Goal: Task Accomplishment & Management: Manage account settings

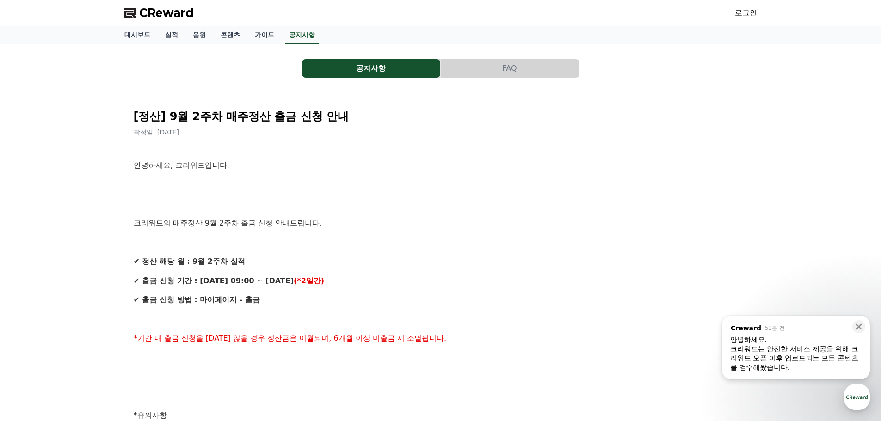
click at [161, 12] on span "CReward" at bounding box center [166, 13] width 55 height 15
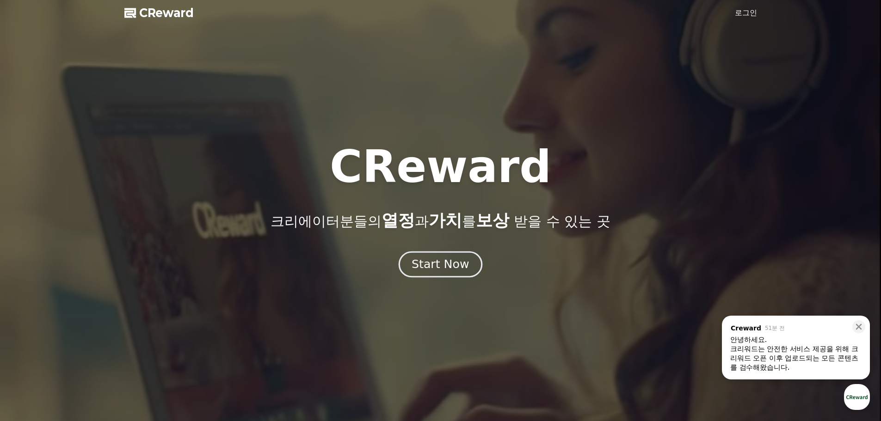
click at [447, 271] on button "Start Now" at bounding box center [441, 264] width 84 height 26
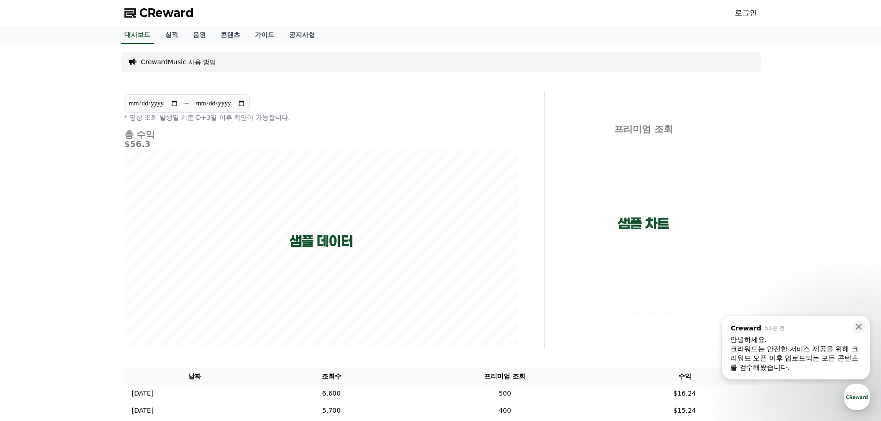
click at [158, 17] on span "CReward" at bounding box center [166, 13] width 55 height 15
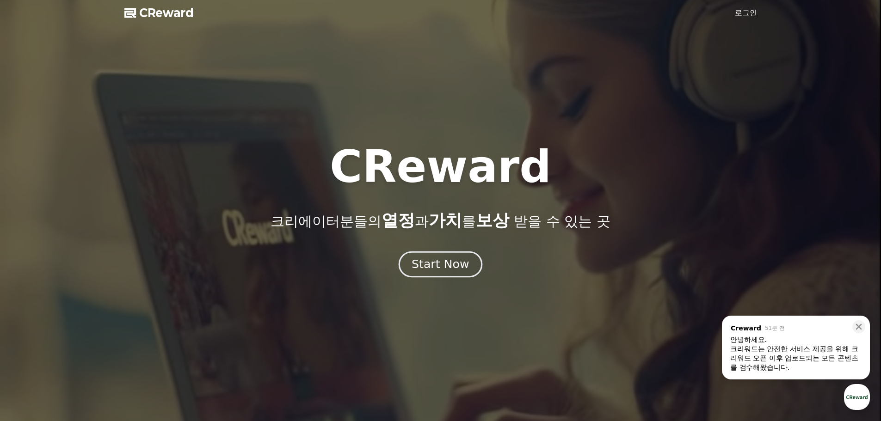
click at [444, 261] on div "Start Now" at bounding box center [440, 265] width 57 height 16
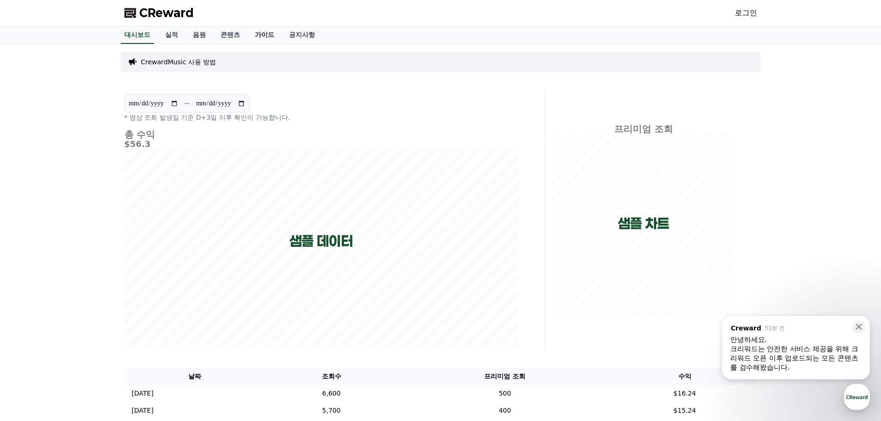
click at [259, 35] on link "가이드" at bounding box center [264, 35] width 34 height 18
click at [860, 326] on icon at bounding box center [859, 327] width 6 height 6
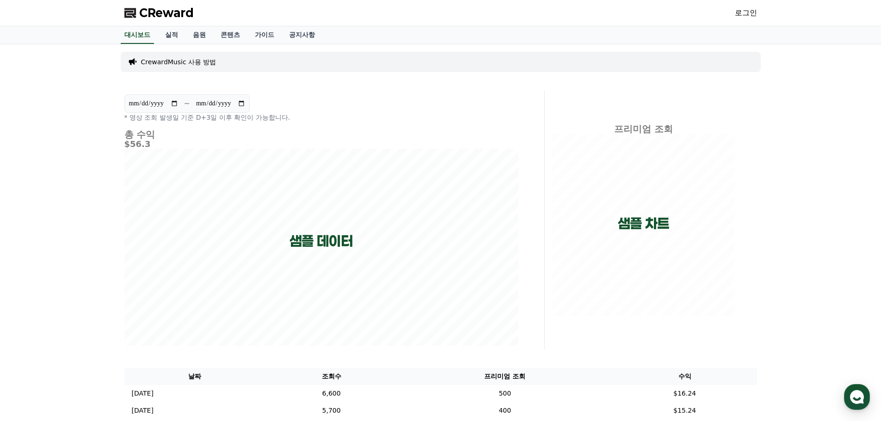
click at [744, 12] on link "로그인" at bounding box center [746, 12] width 22 height 11
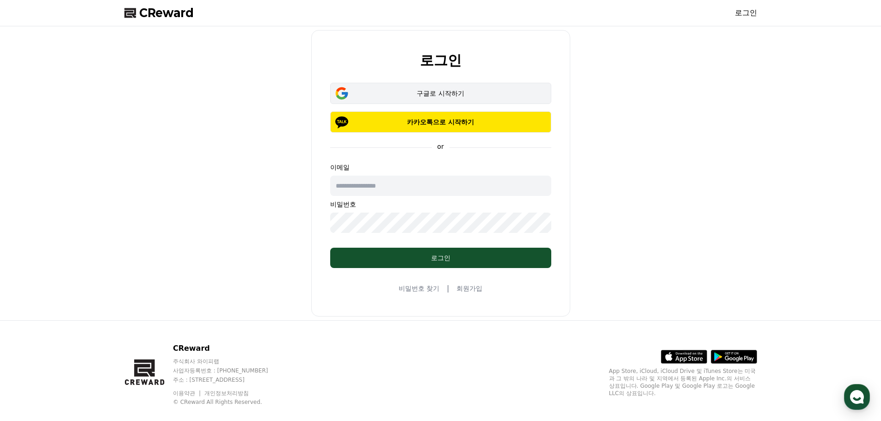
click at [428, 96] on div "구글로 시작하기" at bounding box center [441, 93] width 194 height 9
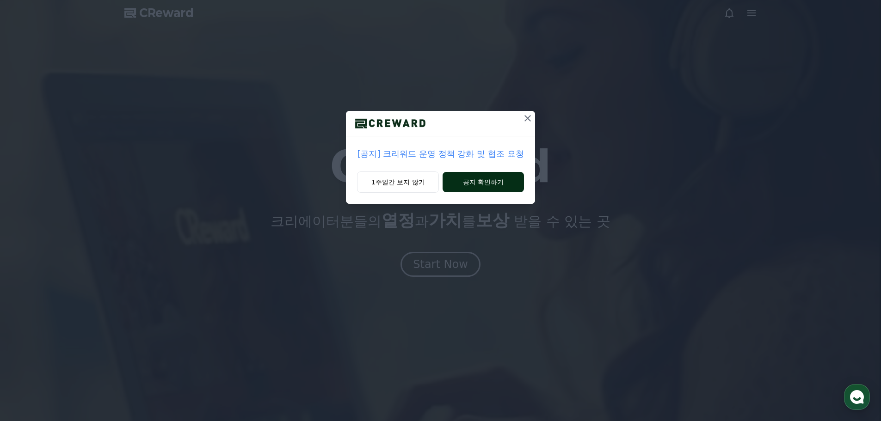
click at [478, 182] on button "공지 확인하기" at bounding box center [483, 182] width 81 height 20
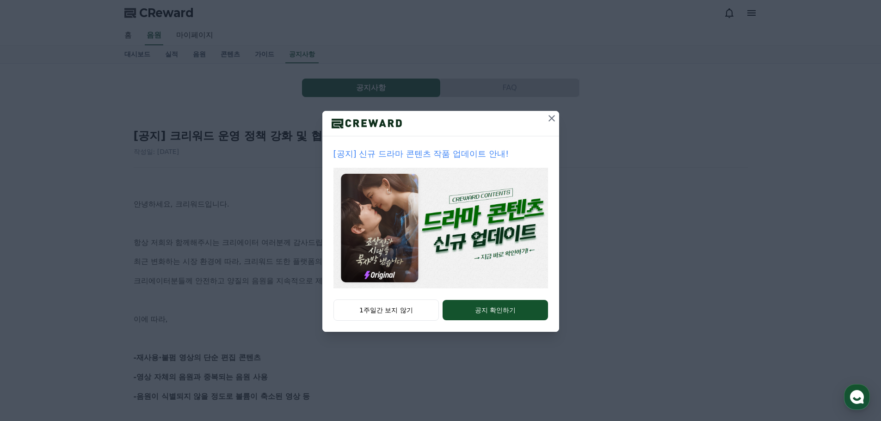
click at [550, 120] on icon at bounding box center [551, 118] width 6 height 6
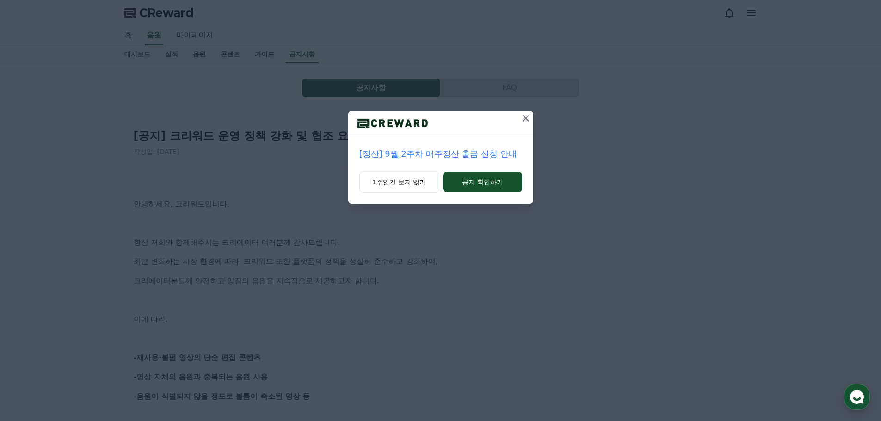
click at [529, 122] on icon at bounding box center [525, 118] width 11 height 11
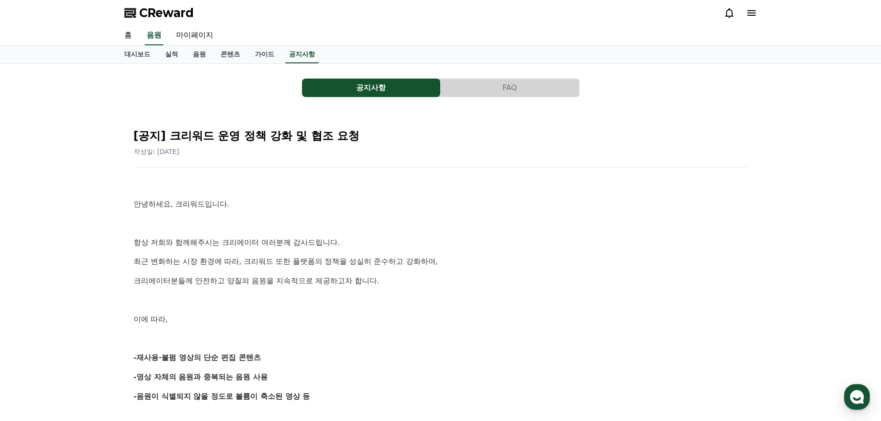
click at [178, 12] on span "CReward" at bounding box center [166, 13] width 55 height 15
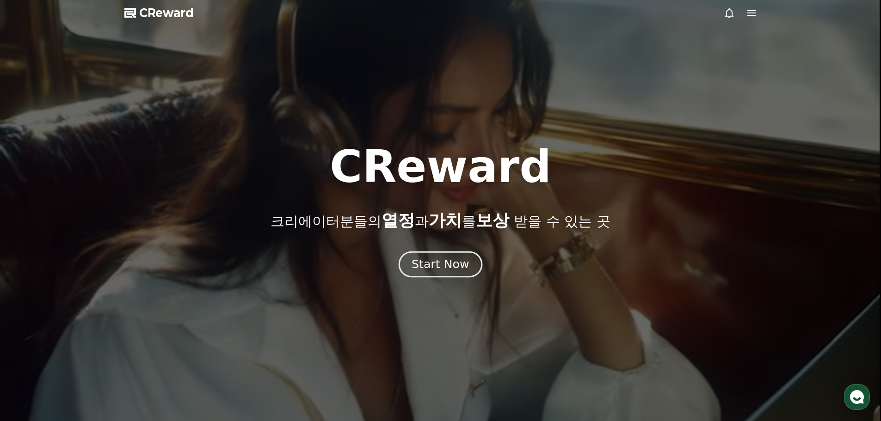
click at [437, 263] on div "Start Now" at bounding box center [440, 265] width 57 height 16
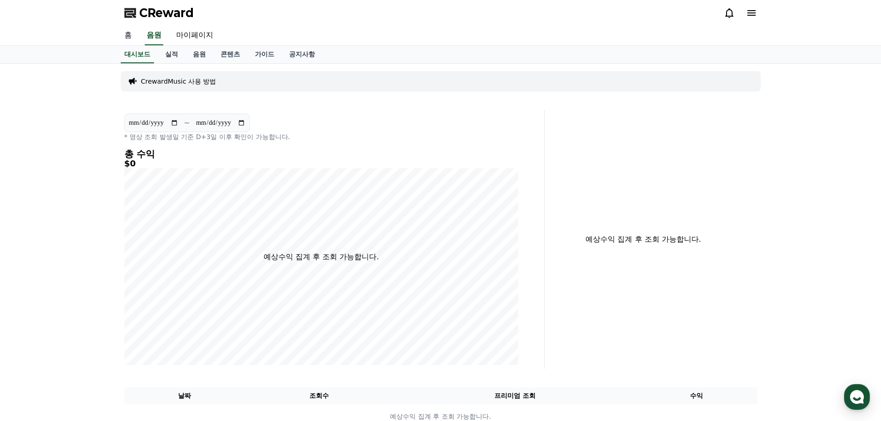
click at [123, 35] on link "홈" at bounding box center [128, 35] width 22 height 19
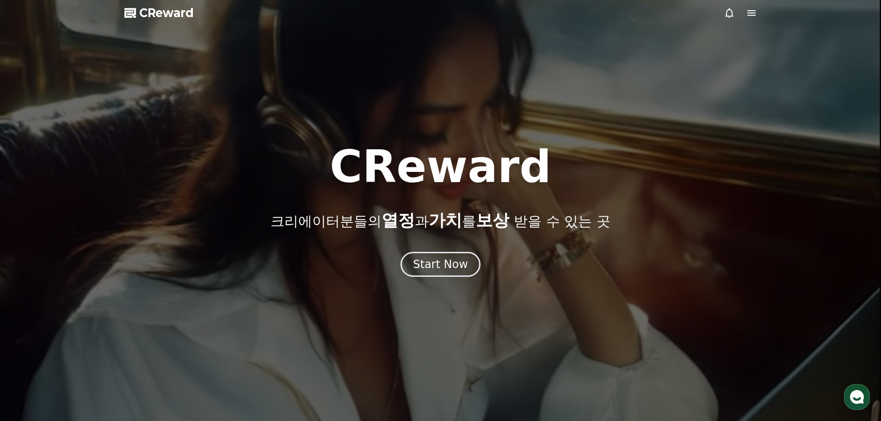
click at [747, 14] on icon at bounding box center [751, 12] width 11 height 11
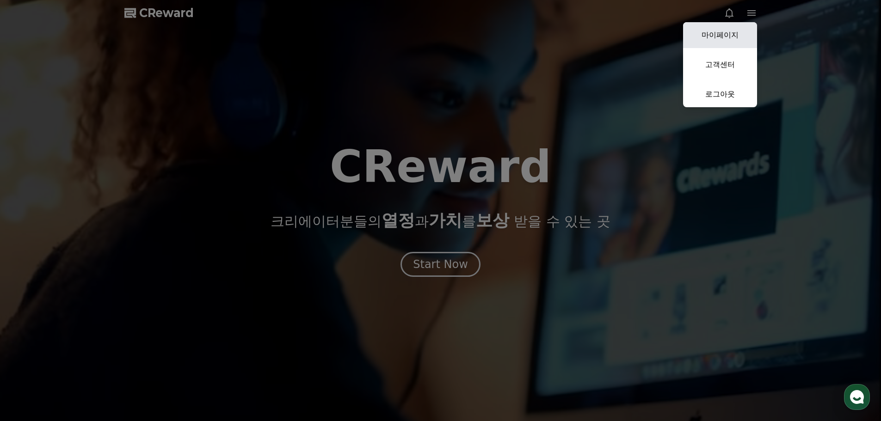
click at [713, 41] on link "마이페이지" at bounding box center [720, 35] width 74 height 26
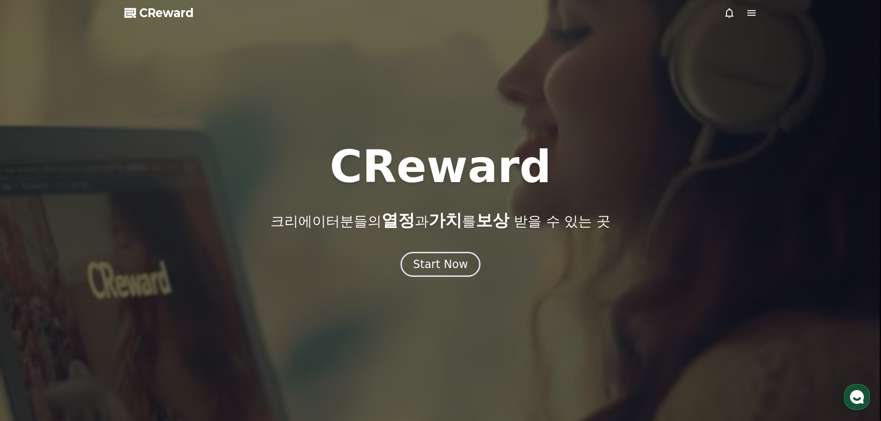
select select "**********"
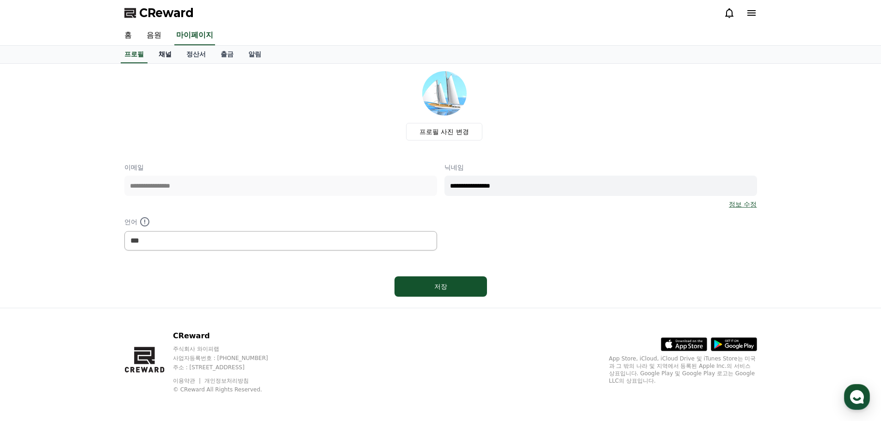
click at [162, 54] on link "채널" at bounding box center [165, 55] width 28 height 18
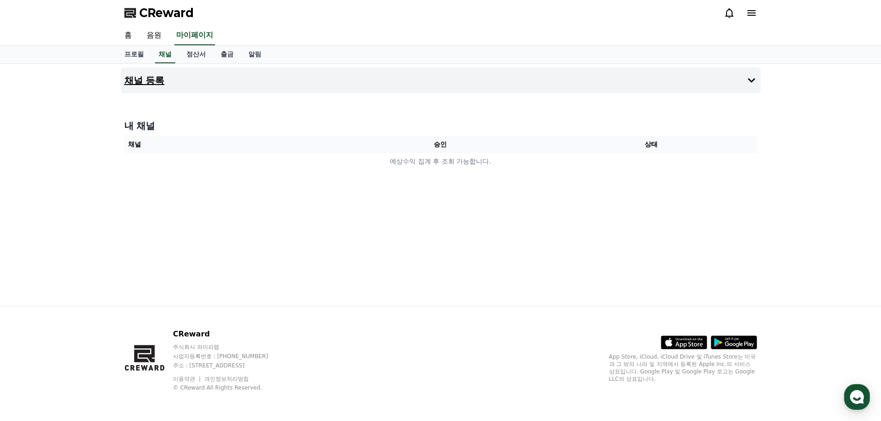
click at [503, 86] on button "채널 등록" at bounding box center [441, 81] width 640 height 26
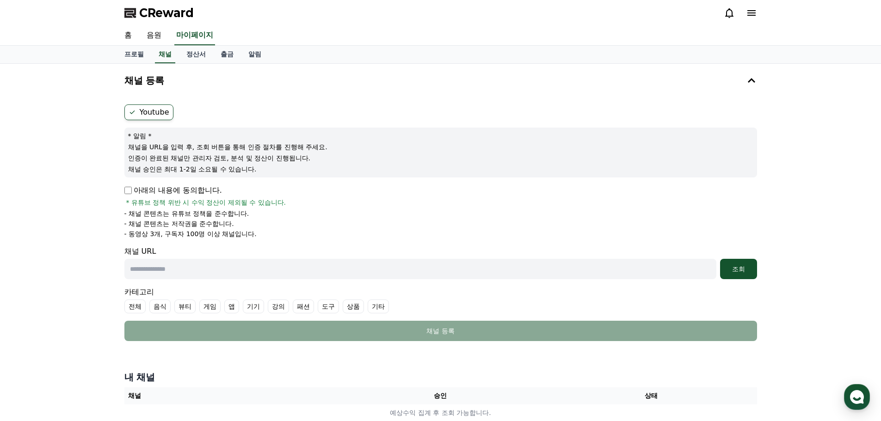
click at [190, 266] on input "text" at bounding box center [420, 269] width 592 height 20
paste input "**********"
type input "**********"
click at [730, 269] on div "조회" at bounding box center [739, 269] width 30 height 9
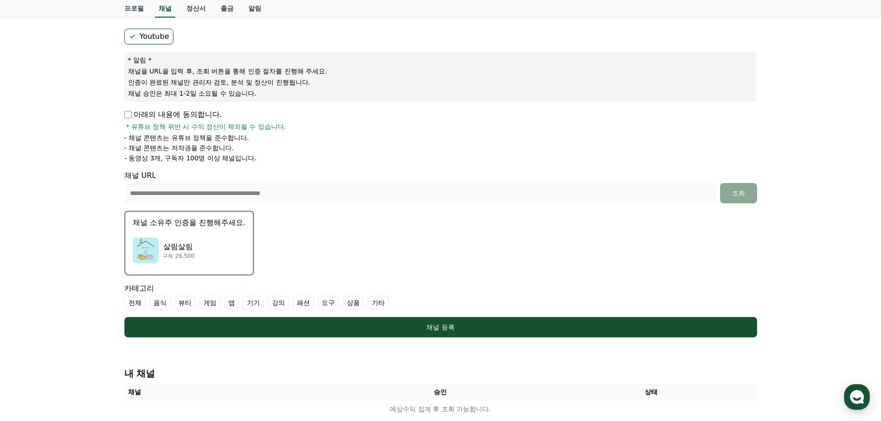
scroll to position [77, 0]
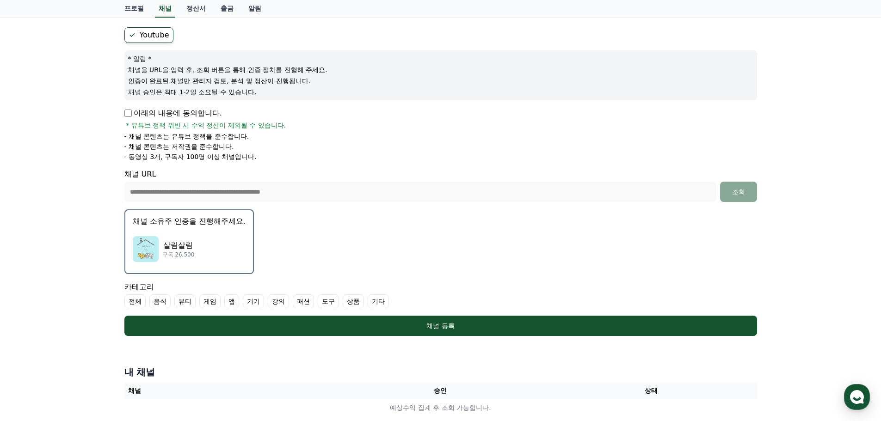
click at [209, 254] on div "살림살림 구독 26,500" at bounding box center [189, 249] width 113 height 37
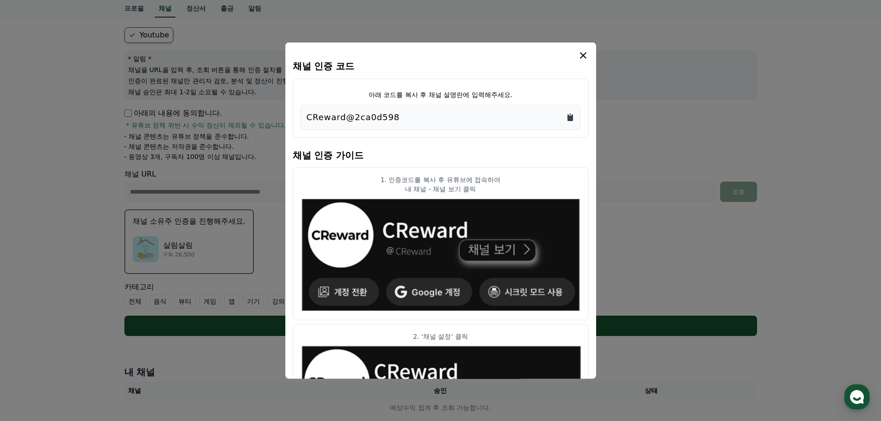
click at [571, 116] on icon "Copy to clipboard" at bounding box center [570, 117] width 6 height 7
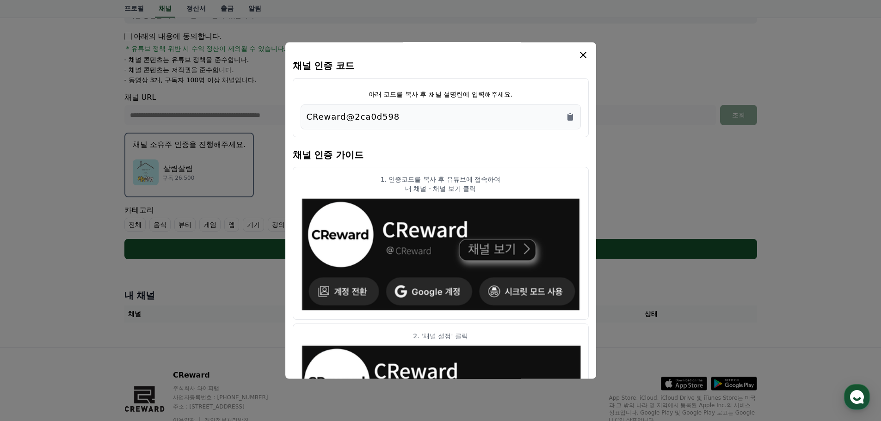
scroll to position [0, 0]
click at [584, 55] on icon "modal" at bounding box center [583, 55] width 6 height 6
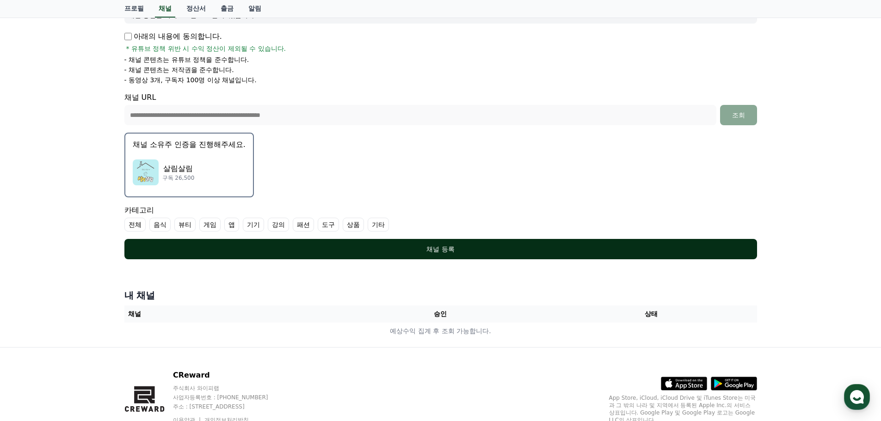
click at [448, 248] on div "채널 등록" at bounding box center [441, 249] width 596 height 9
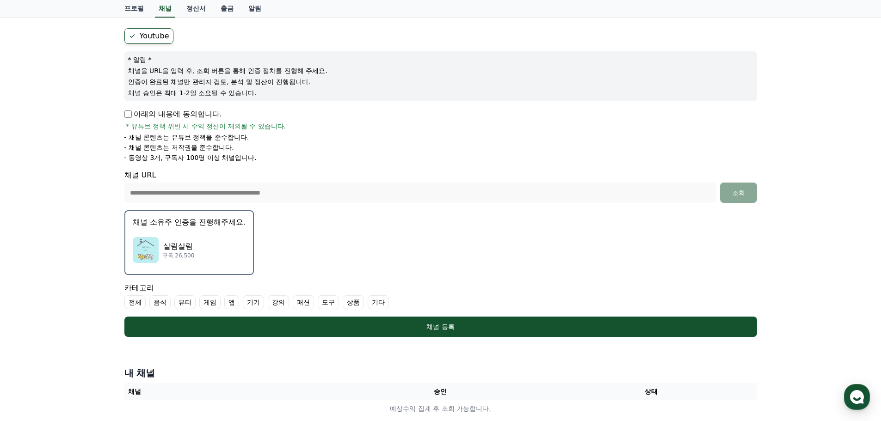
scroll to position [77, 0]
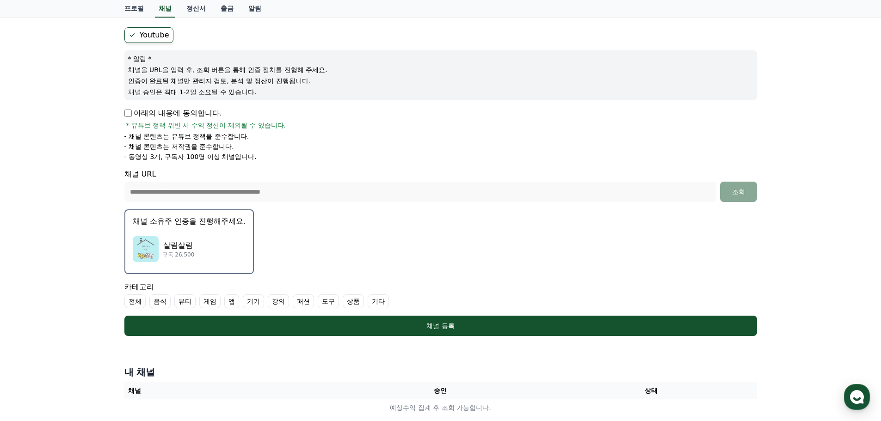
click at [135, 304] on label "전체" at bounding box center [134, 302] width 21 height 14
click at [144, 303] on label "전체" at bounding box center [140, 302] width 32 height 14
click at [163, 304] on label "음식" at bounding box center [159, 302] width 21 height 14
click at [364, 303] on label "상품" at bounding box center [364, 302] width 21 height 14
click at [399, 306] on label "기타" at bounding box center [400, 302] width 21 height 14
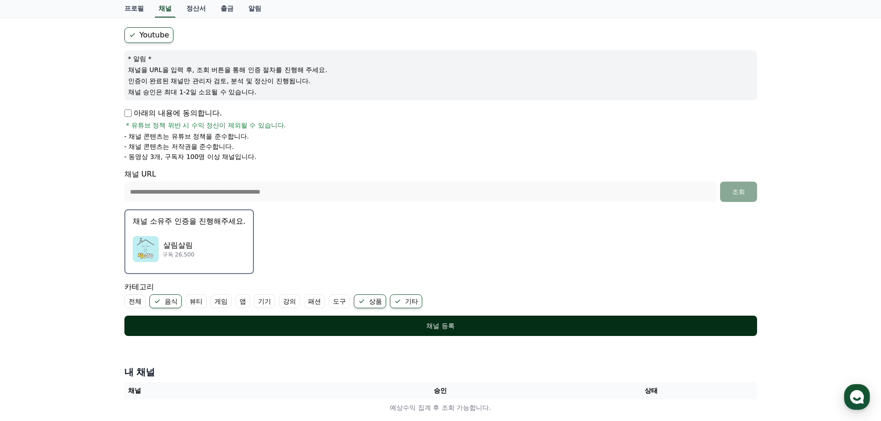
click at [458, 325] on div "채널 등록" at bounding box center [441, 325] width 596 height 9
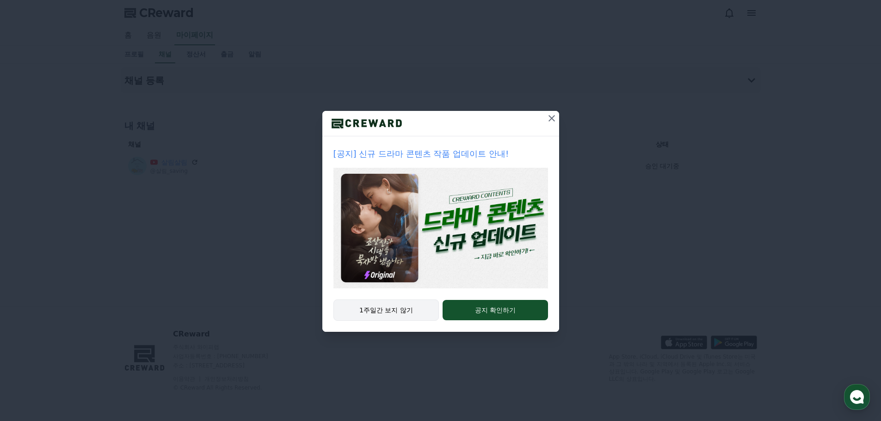
click at [386, 312] on button "1주일간 보지 않기" at bounding box center [386, 310] width 106 height 21
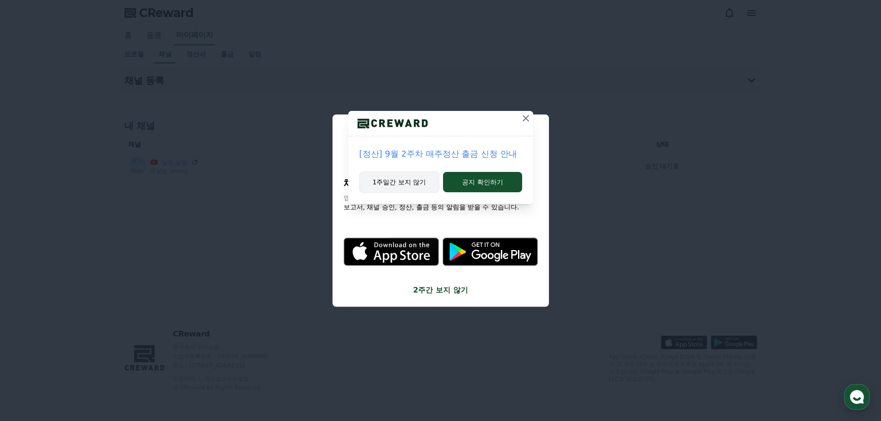
click at [393, 187] on button "1주일간 보지 않기" at bounding box center [399, 182] width 80 height 21
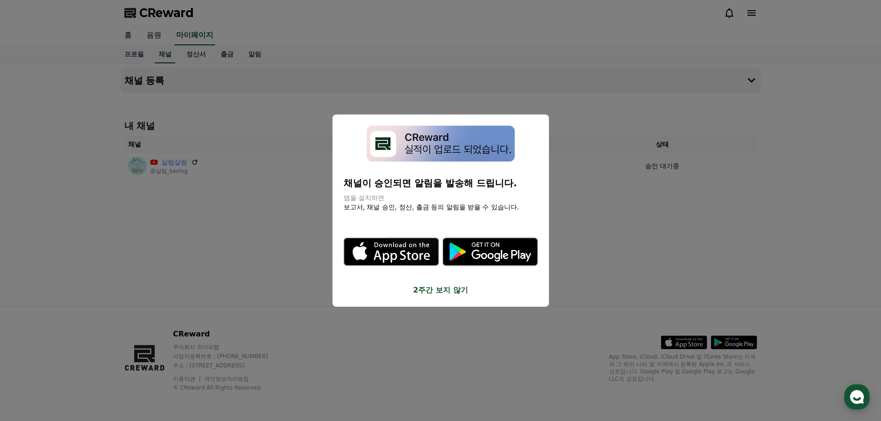
click at [491, 255] on icon "modal" at bounding box center [490, 252] width 95 height 28
click at [228, 220] on button "close modal" at bounding box center [440, 210] width 881 height 421
